Goal: Check status: Check status

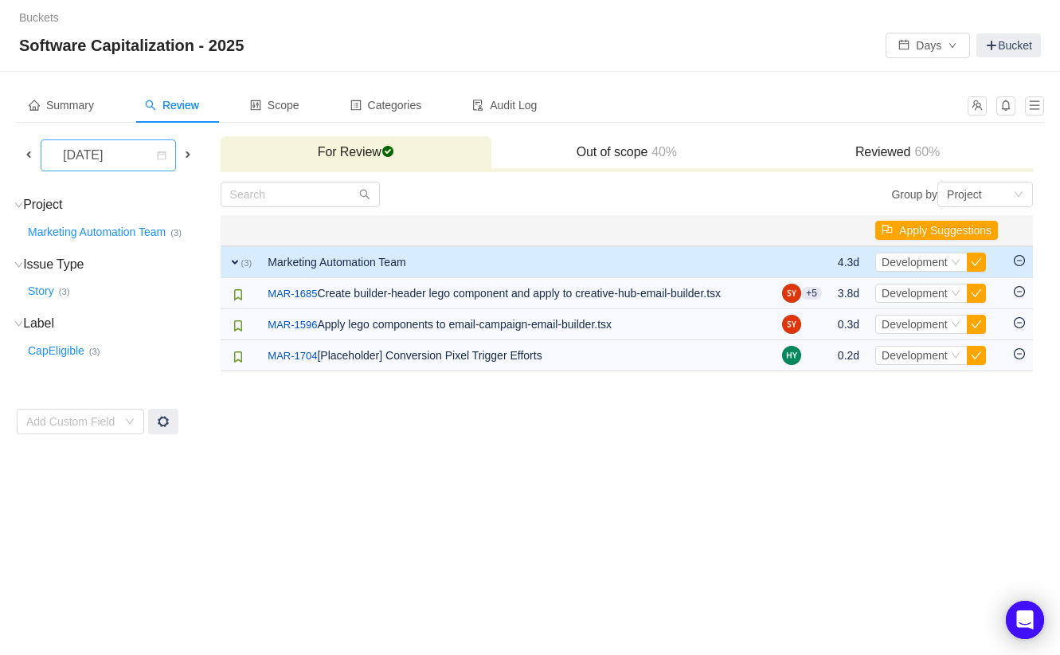
click at [145, 169] on div "[DATE]" at bounding box center [103, 155] width 106 height 30
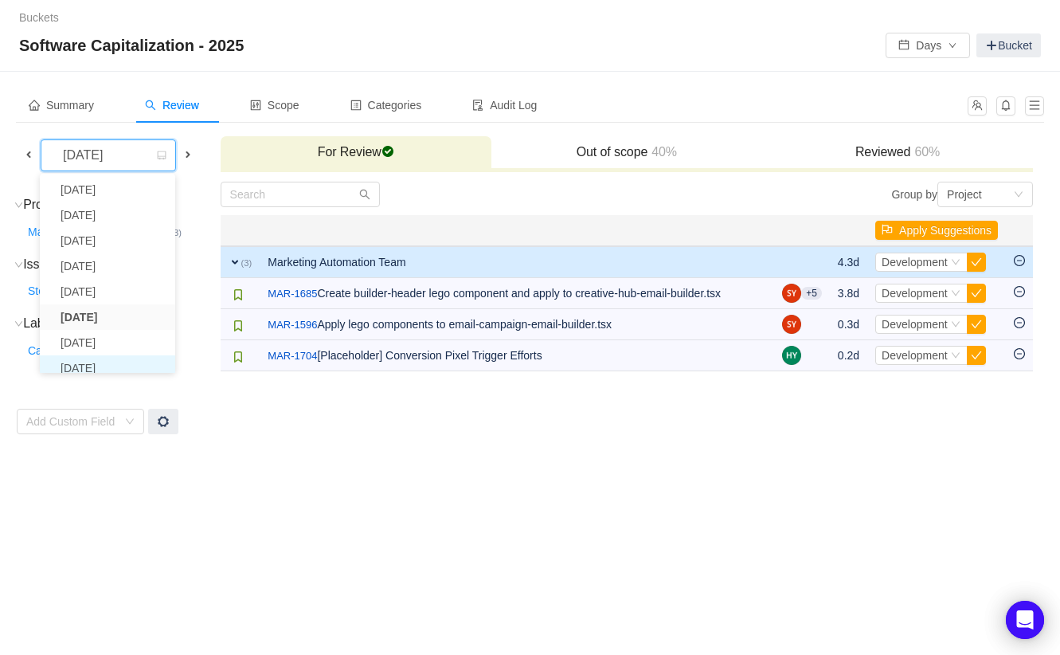
scroll to position [33, 0]
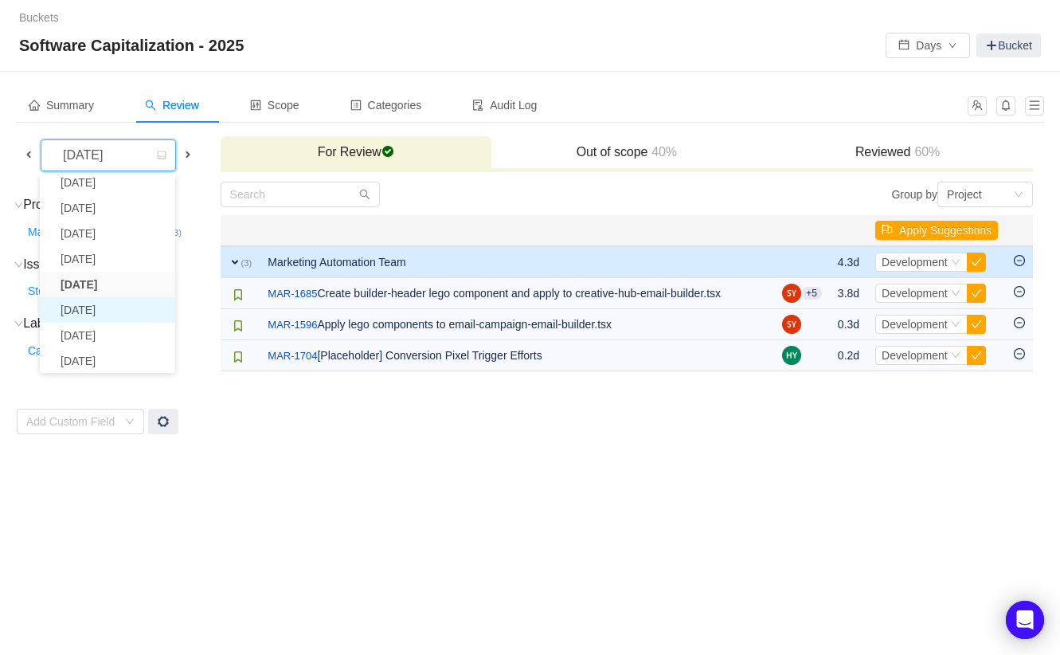
click at [123, 312] on li "[DATE]" at bounding box center [107, 309] width 135 height 25
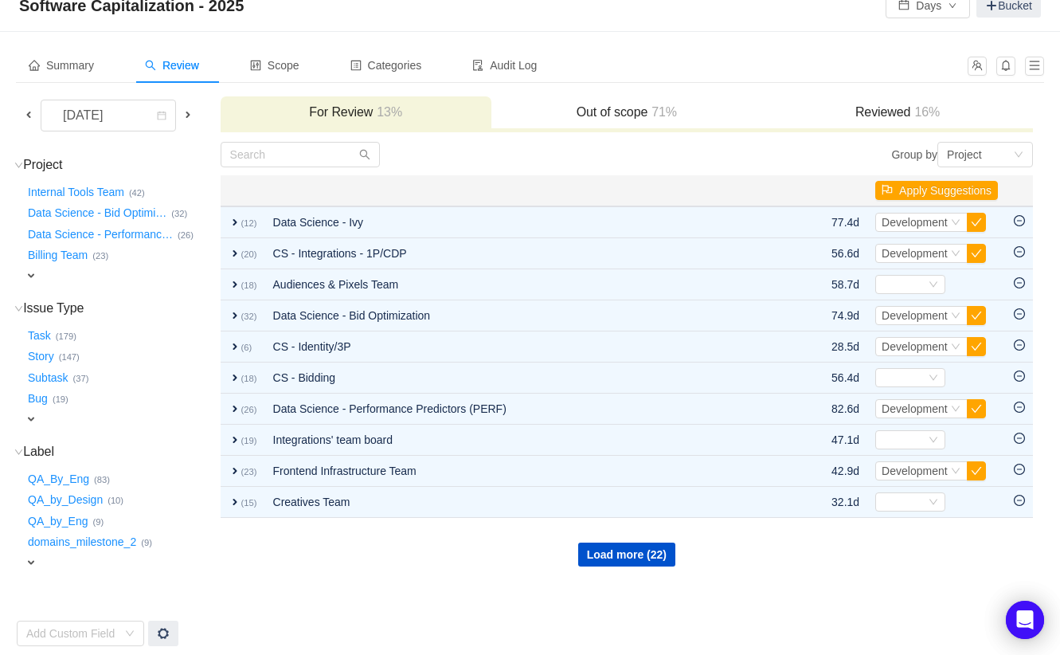
scroll to position [44, 0]
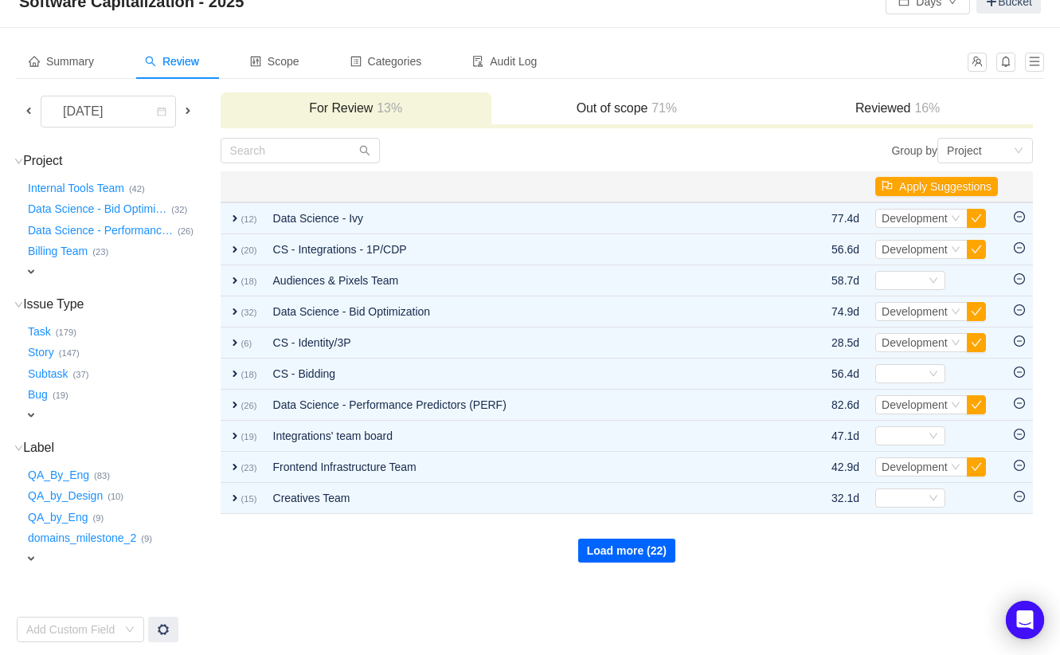
click at [625, 549] on button "Load more (22)" at bounding box center [626, 550] width 97 height 24
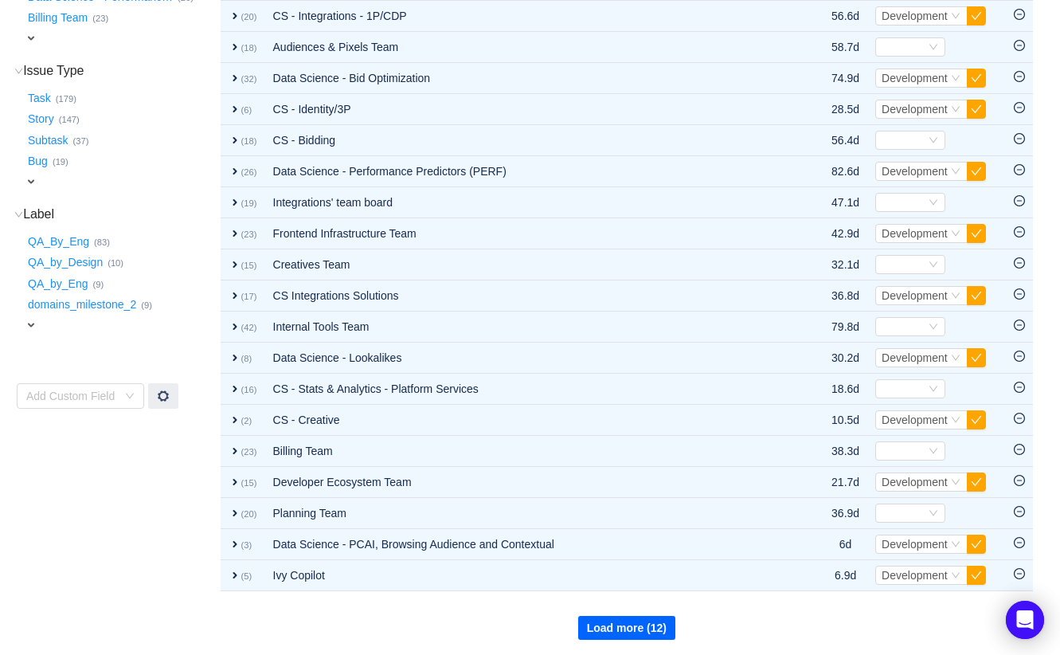
scroll to position [276, 0]
click at [625, 632] on button "Load more (12)" at bounding box center [626, 628] width 97 height 24
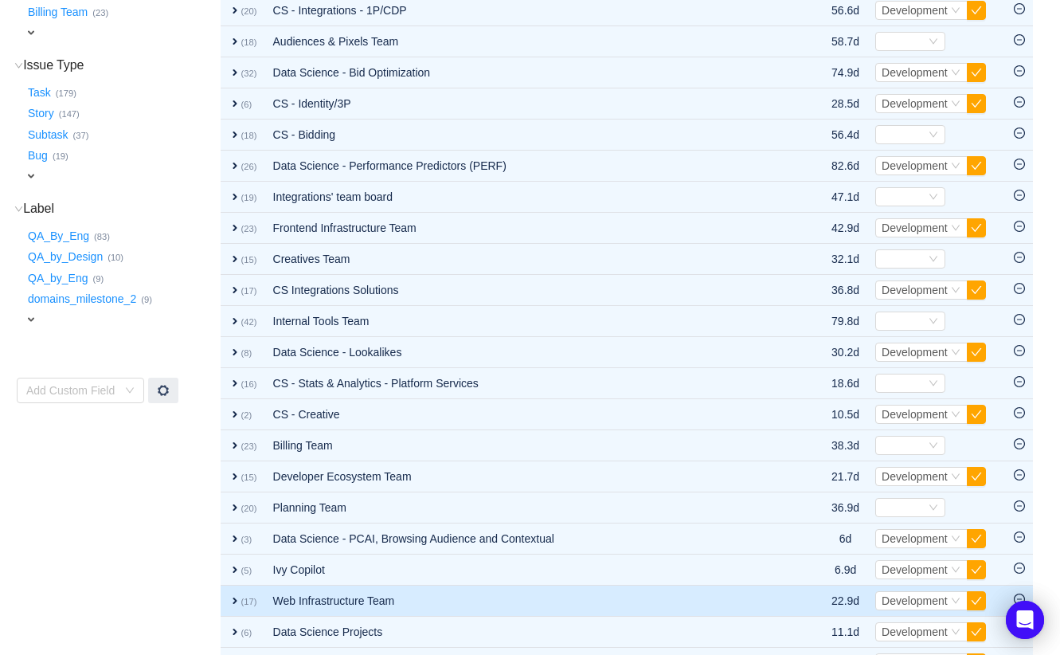
scroll to position [0, 0]
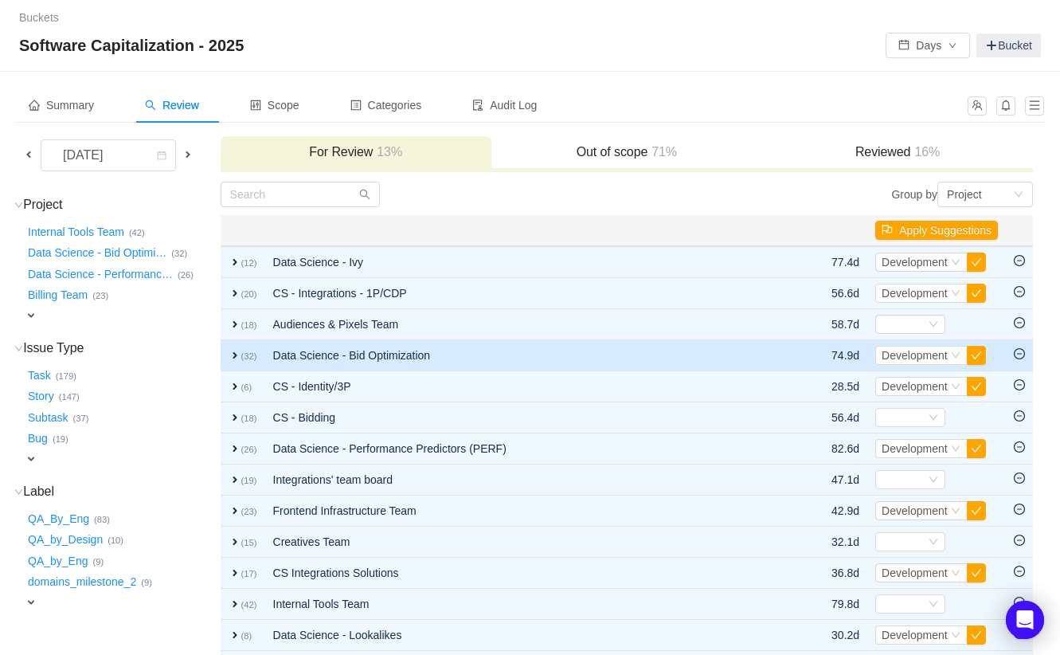
click at [236, 355] on span "expand" at bounding box center [235, 355] width 13 height 13
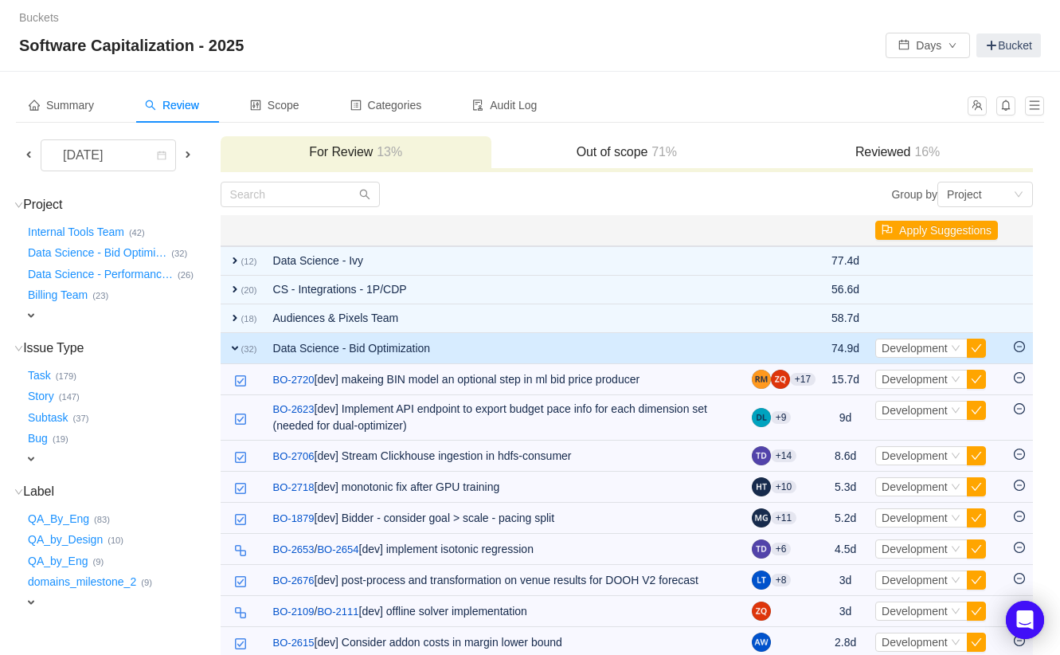
click at [34, 309] on span "expand" at bounding box center [31, 315] width 13 height 13
click at [112, 307] on div "Select value" at bounding box center [104, 316] width 159 height 19
type input "marketing"
click at [183, 153] on span at bounding box center [188, 154] width 13 height 13
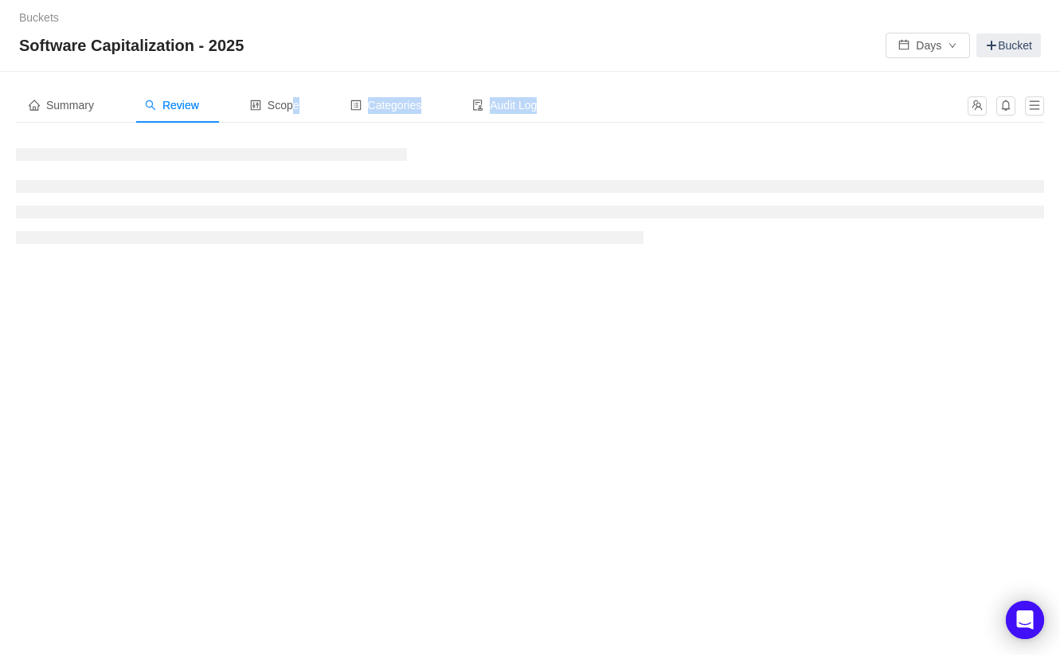
drag, startPoint x: 295, startPoint y: 106, endPoint x: 293, endPoint y: 303, distance: 197.5
click at [293, 302] on div "Buckets / / Software Capitalization - 2025 Days Bucket Summary Review Scope Cat…" at bounding box center [530, 327] width 1060 height 655
click at [293, 304] on div "Buckets / / Software Capitalization - 2025 Days Bucket Summary Review Scope Cat…" at bounding box center [530, 327] width 1060 height 655
